Goal: Transaction & Acquisition: Purchase product/service

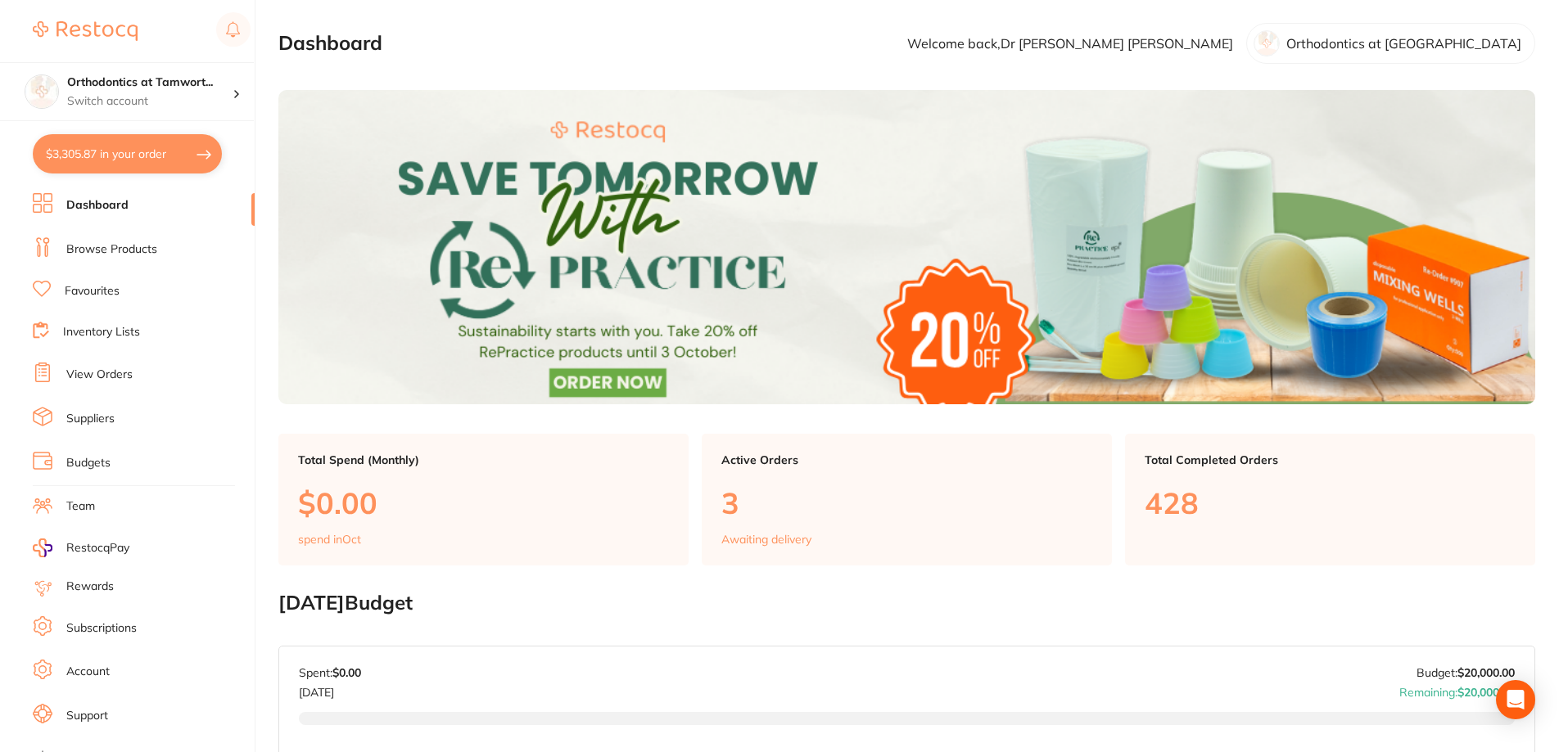
click at [138, 250] on link "Browse Products" at bounding box center [111, 249] width 91 height 16
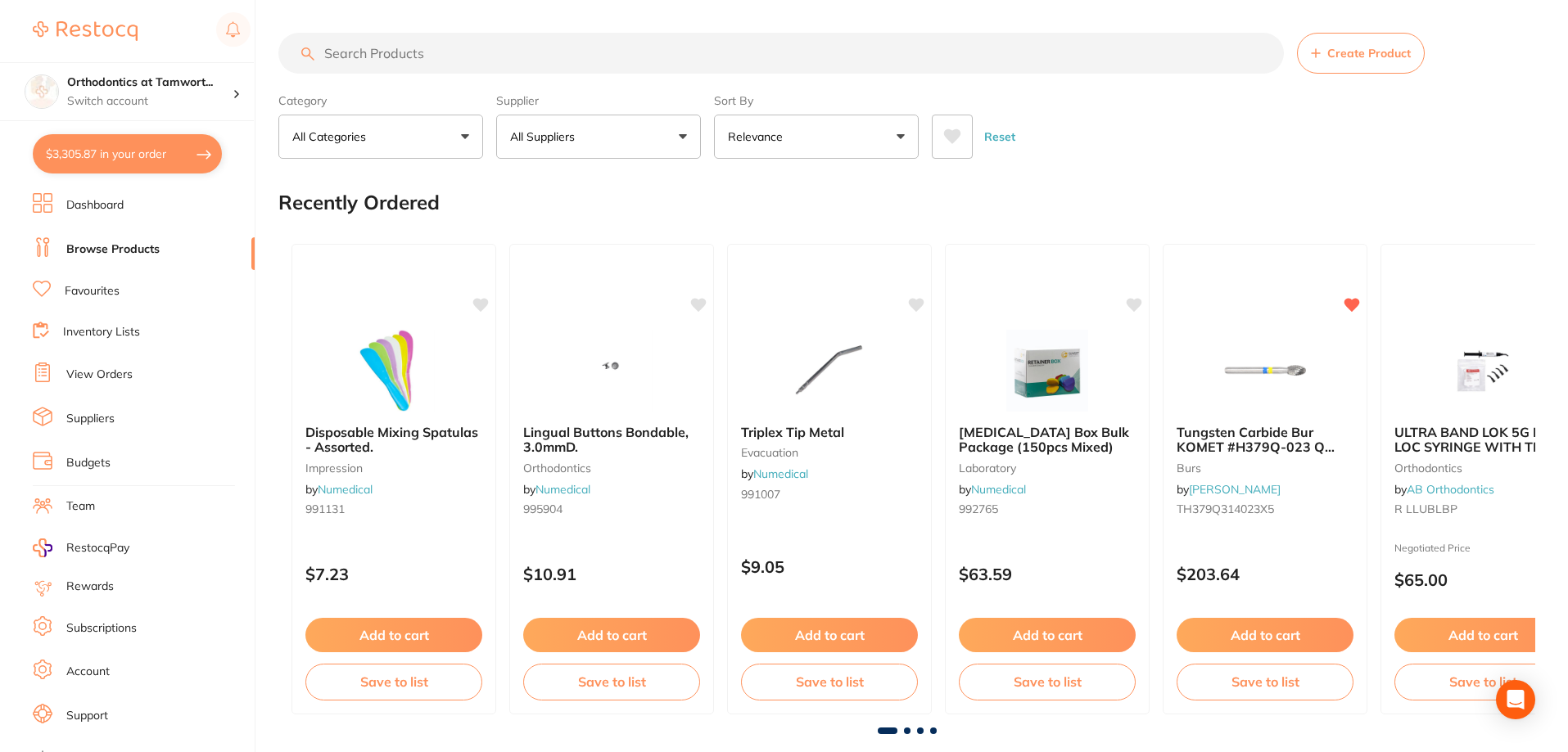
click at [439, 57] on input "search" at bounding box center [780, 52] width 1005 height 41
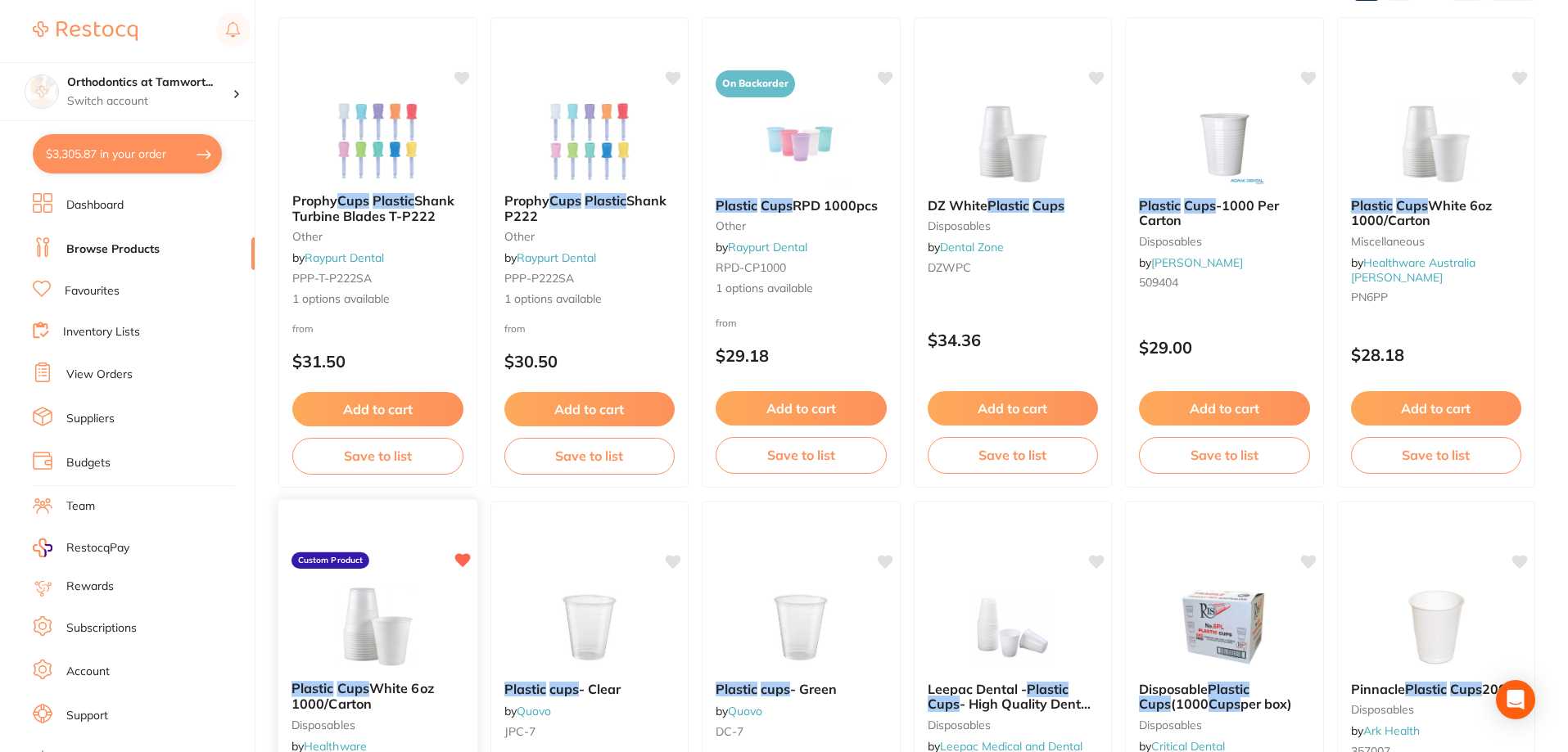
scroll to position [246, 0]
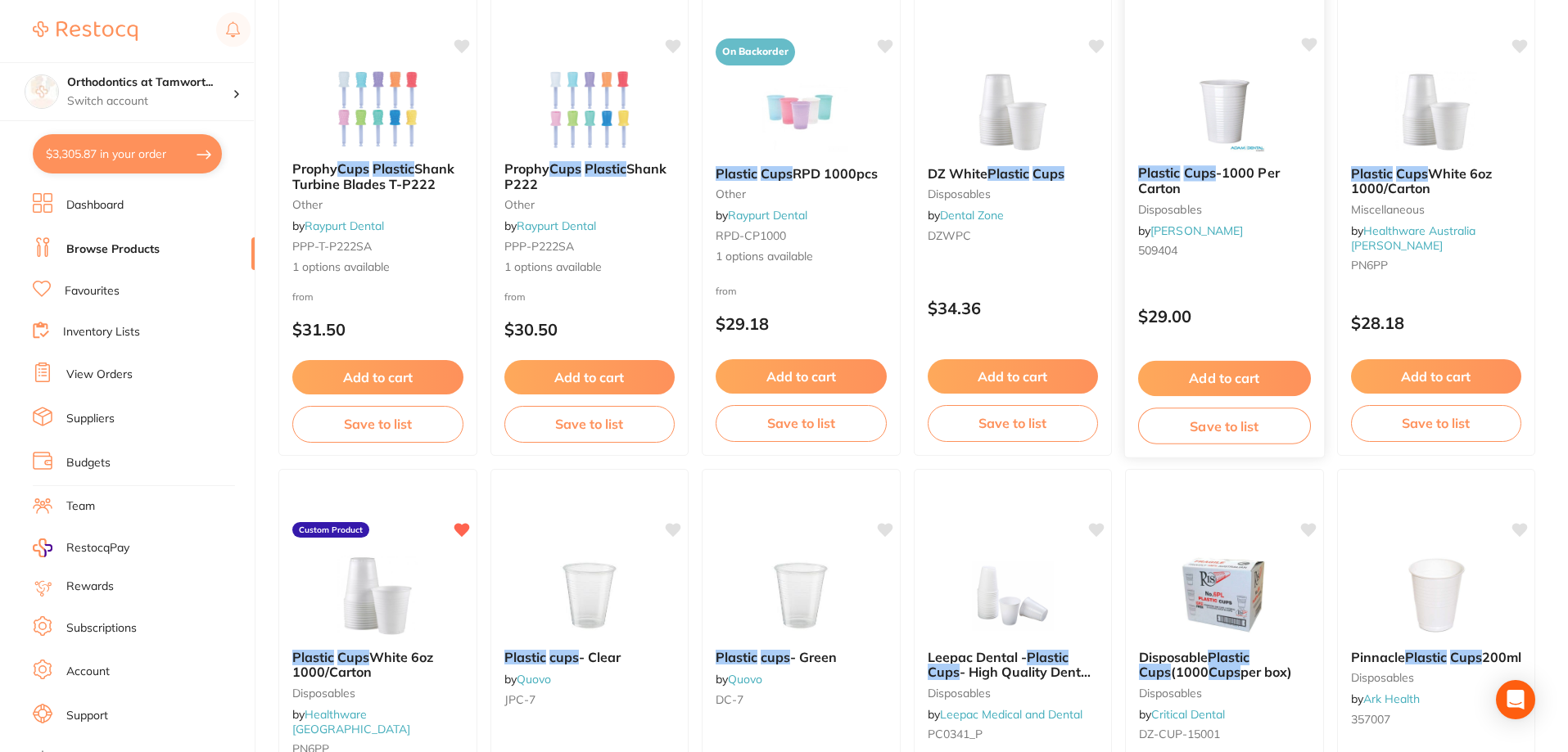
type input "plastic cups"
click at [1235, 377] on button "Add to cart" at bounding box center [1224, 378] width 173 height 35
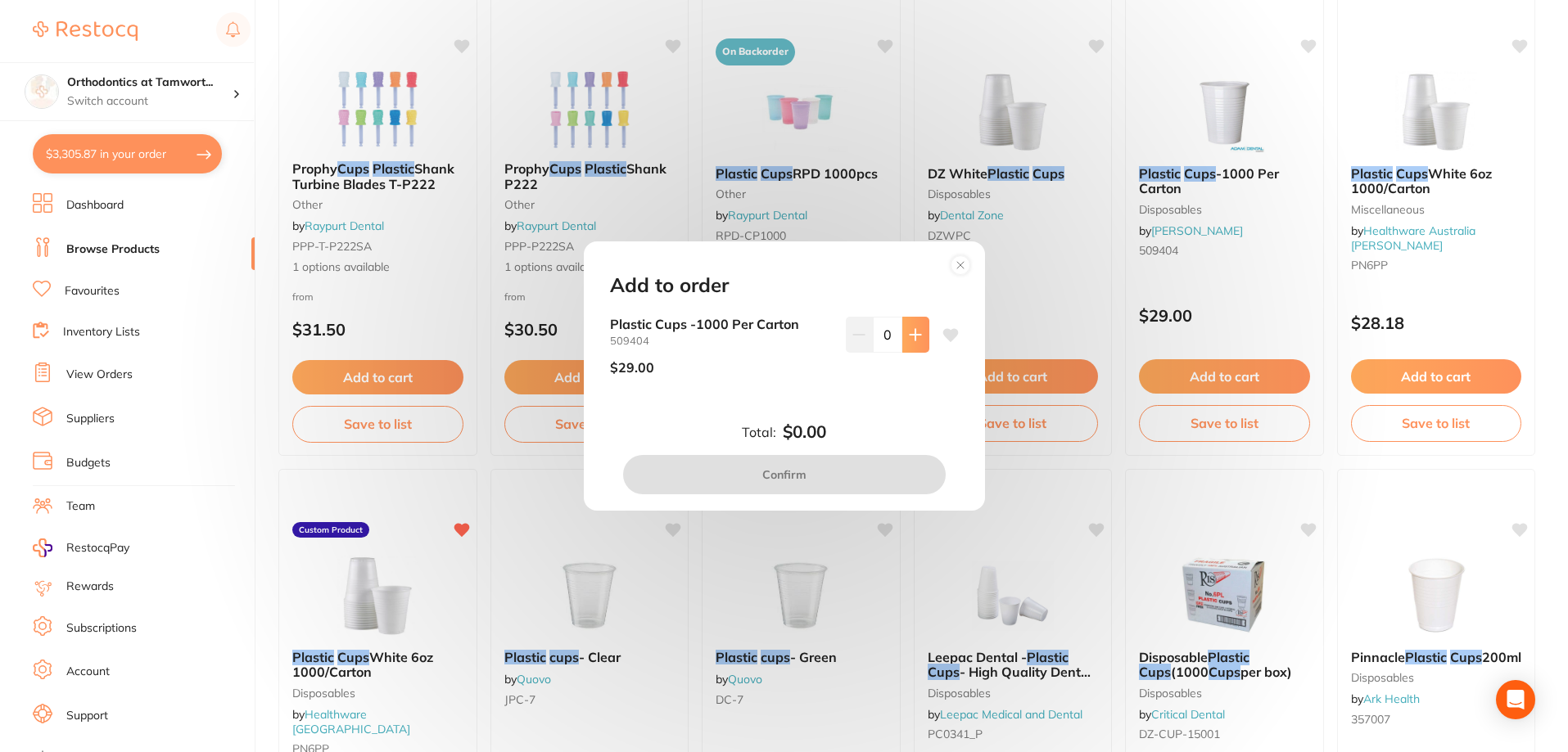
click at [917, 326] on button at bounding box center [916, 335] width 27 height 36
type input "1"
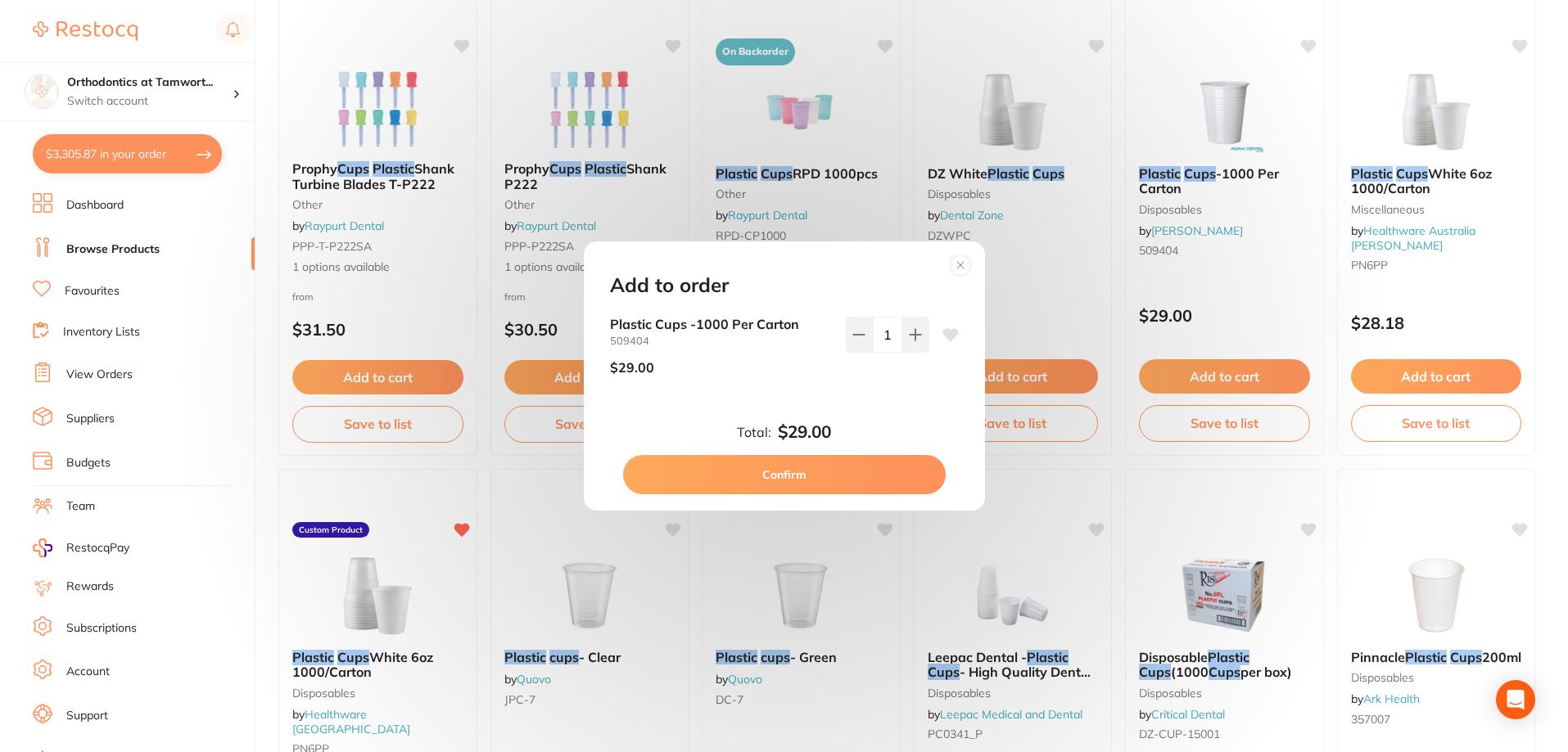
click at [847, 473] on button "Confirm" at bounding box center [784, 475] width 322 height 40
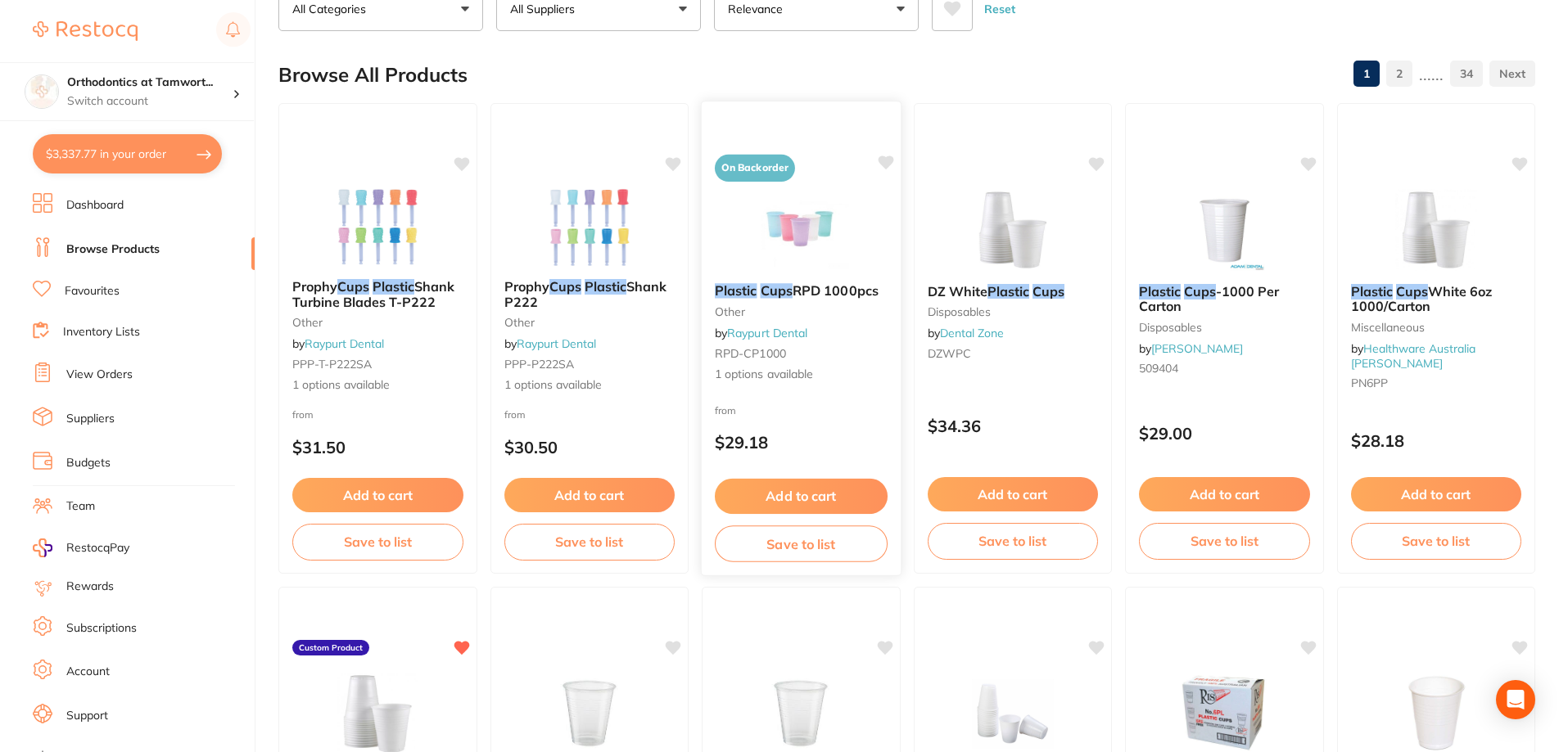
scroll to position [0, 0]
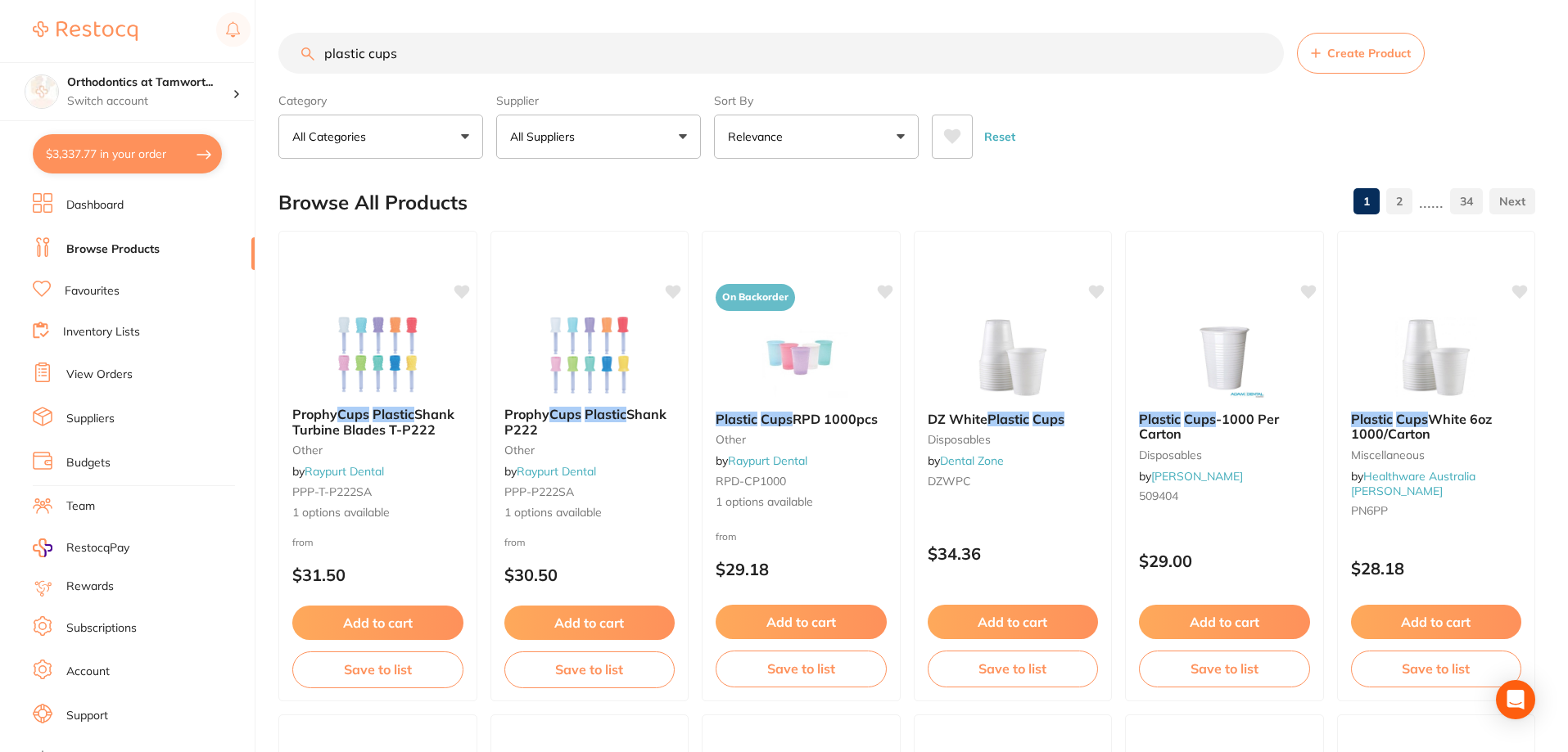
click at [127, 210] on li "Dashboard" at bounding box center [144, 205] width 222 height 24
